Goal: Information Seeking & Learning: Learn about a topic

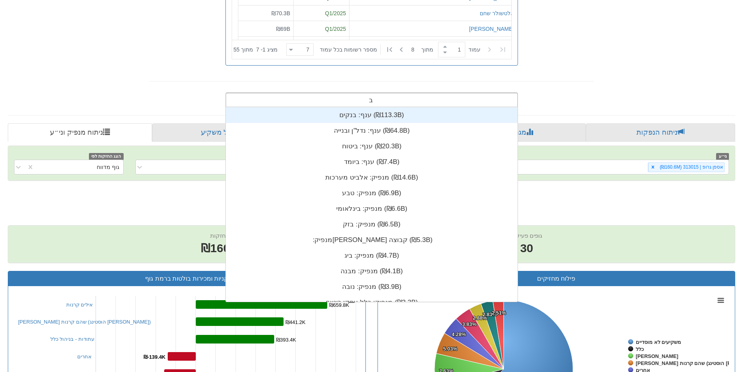
scroll to position [194, 0]
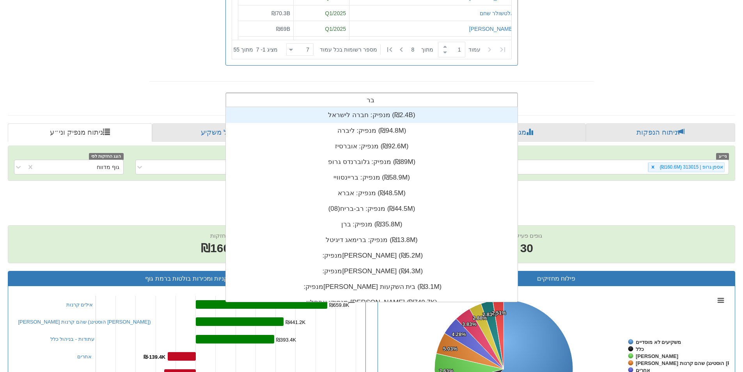
type input "ברי"
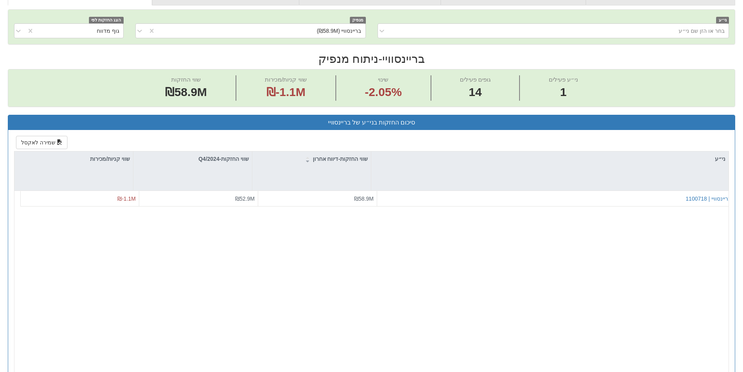
scroll to position [308, 0]
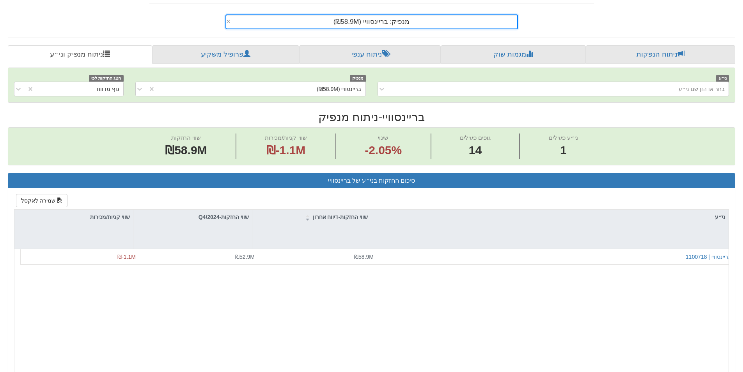
click at [418, 26] on div "מנפיק: ‏בריינסוויי ‎(₪58.9M)‎" at bounding box center [371, 21] width 291 height 13
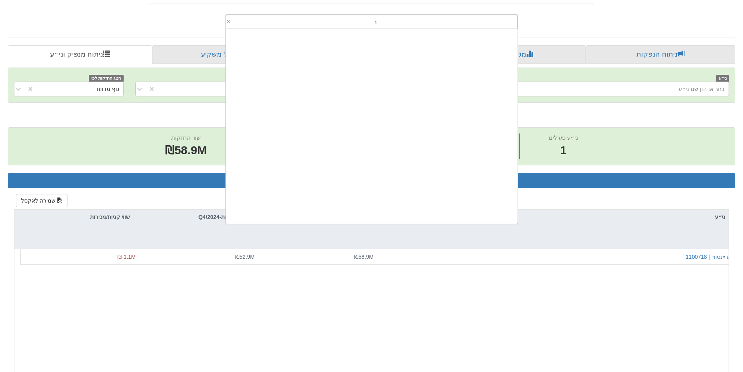
scroll to position [0, 0]
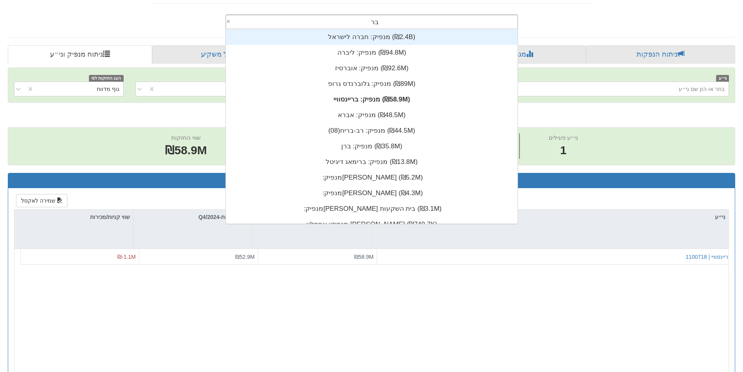
type input "ברי"
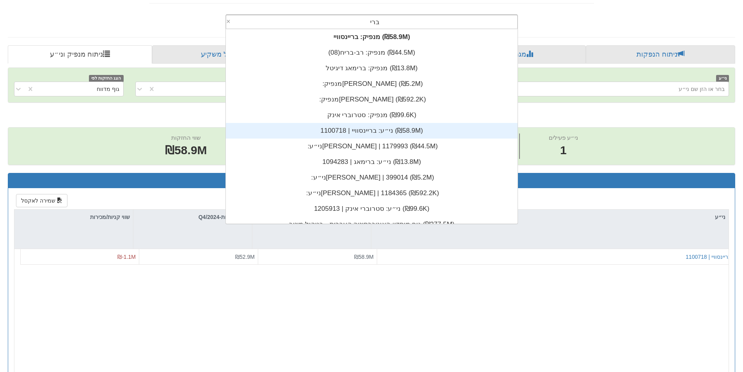
click at [367, 133] on div "ני״ע: ‏בריינסוויי | 1100718 ‎(₪58.9M)‎" at bounding box center [372, 131] width 292 height 16
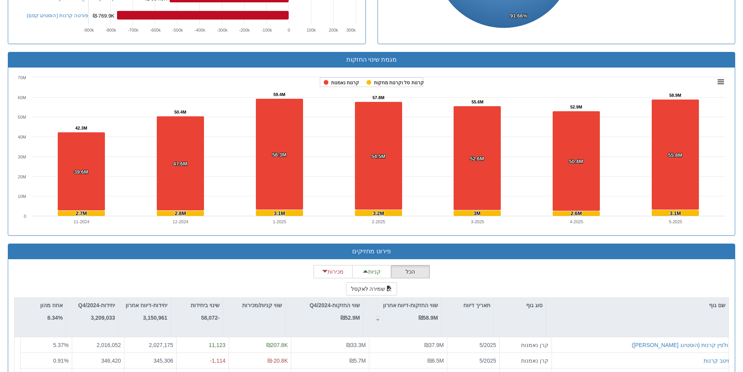
scroll to position [717, 0]
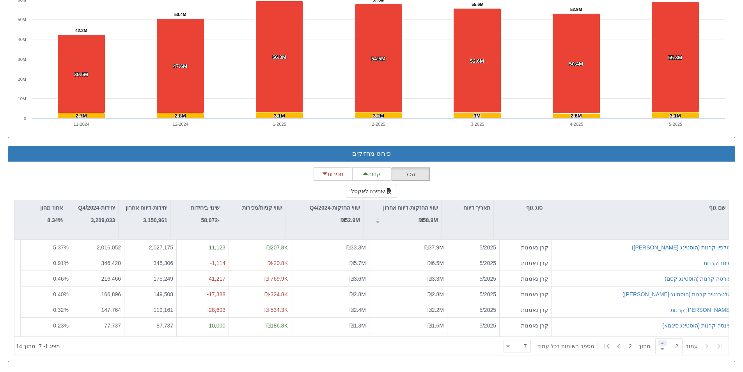
click at [659, 342] on span at bounding box center [662, 343] width 9 height 6
type input "2"
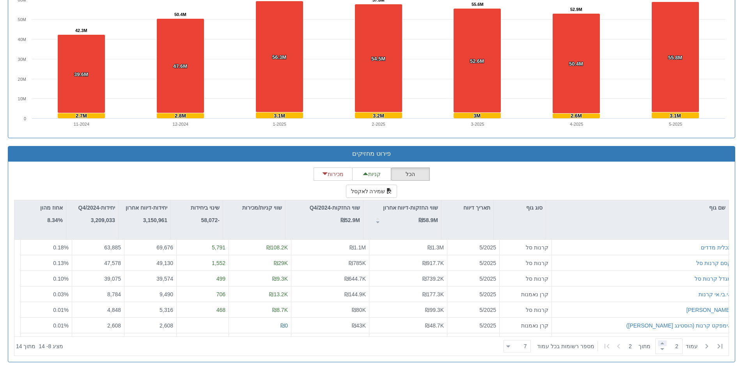
click at [659, 342] on span at bounding box center [662, 343] width 9 height 6
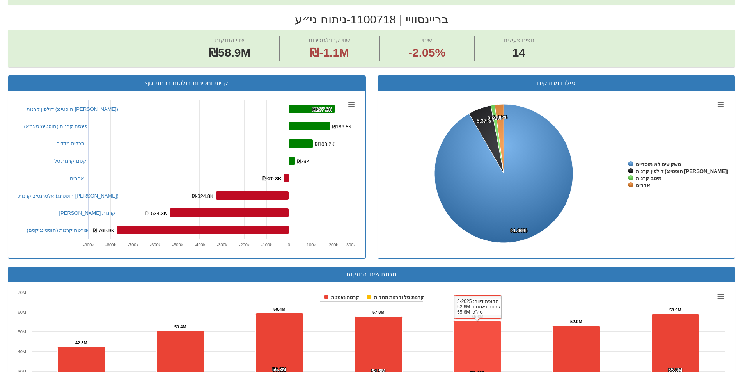
scroll to position [171, 0]
